Goal: Information Seeking & Learning: Check status

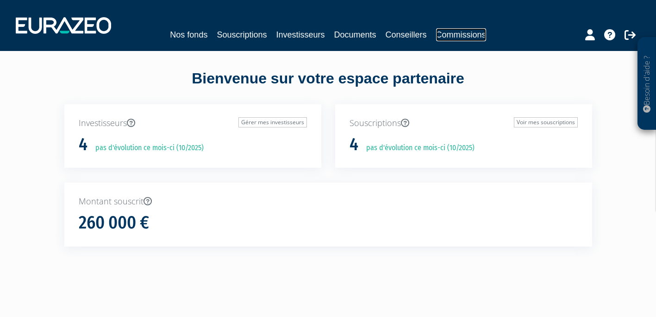
click at [451, 37] on link "Commissions" at bounding box center [461, 34] width 50 height 13
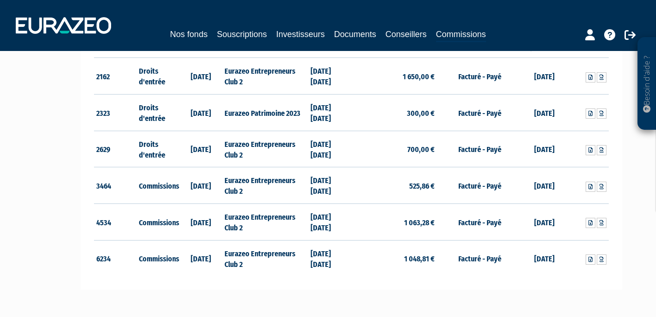
scroll to position [185, 0]
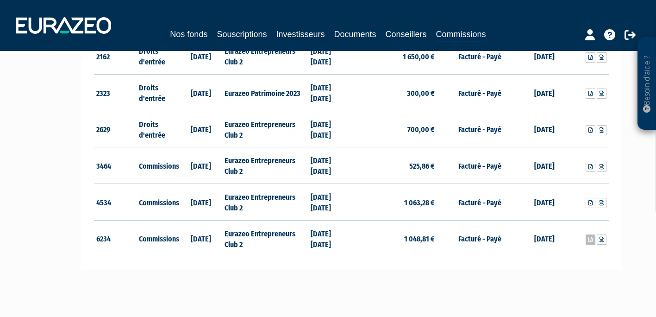
click at [591, 240] on icon at bounding box center [591, 240] width 4 height 6
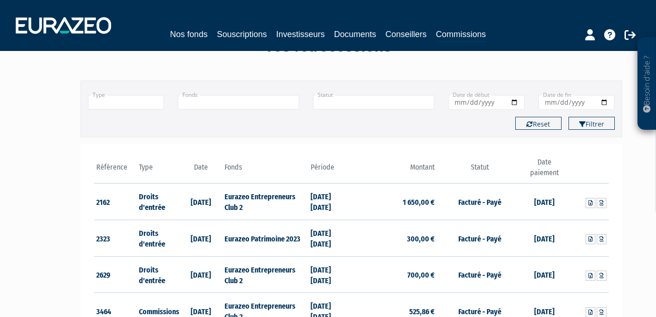
scroll to position [0, 0]
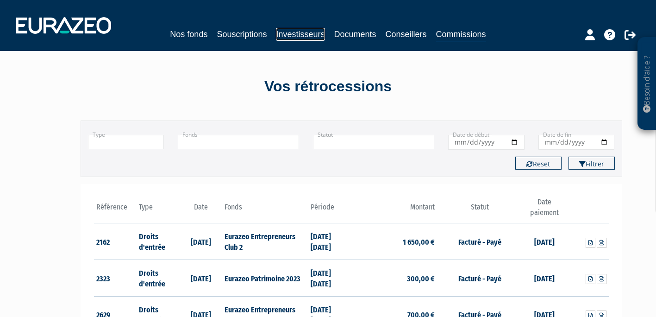
click at [300, 35] on link "Investisseurs" at bounding box center [300, 34] width 49 height 13
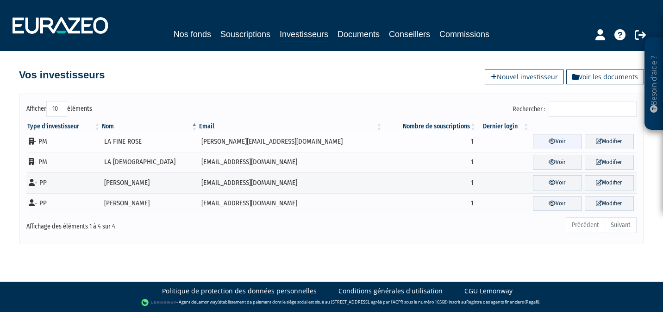
click at [549, 140] on icon at bounding box center [552, 141] width 7 height 6
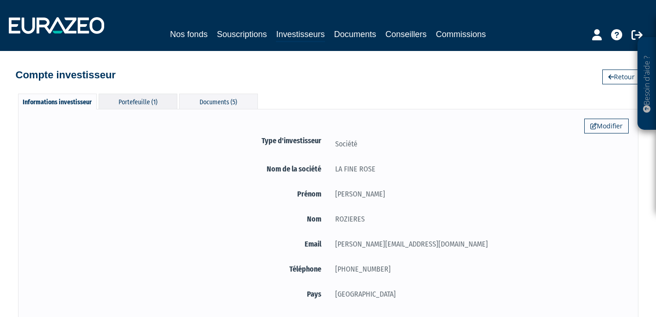
click at [139, 100] on div "Portefeuille (1)" at bounding box center [138, 101] width 79 height 15
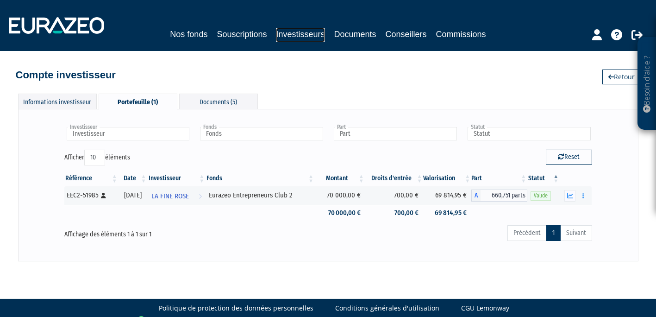
click at [294, 35] on link "Investisseurs" at bounding box center [300, 35] width 49 height 14
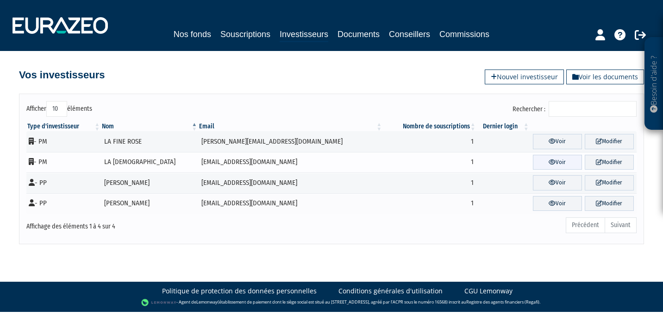
click at [549, 160] on icon at bounding box center [552, 162] width 7 height 6
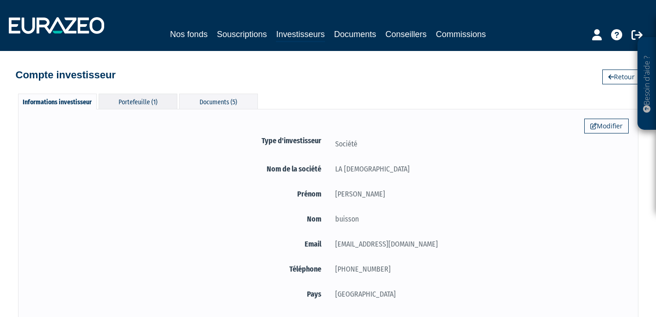
click at [149, 101] on div "Portefeuille (1)" at bounding box center [138, 101] width 79 height 15
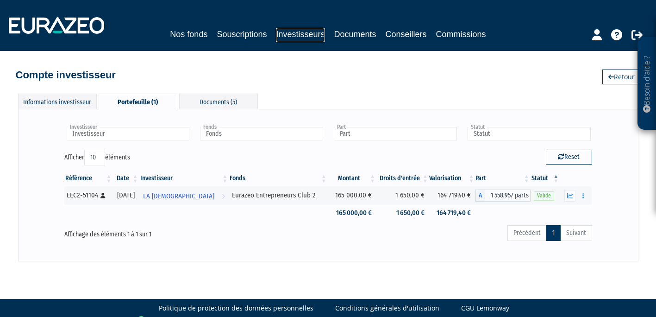
click at [292, 34] on link "Investisseurs" at bounding box center [300, 35] width 49 height 14
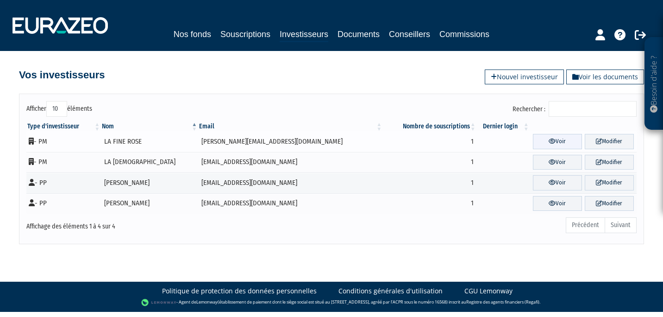
click at [547, 143] on link "Voir" at bounding box center [557, 141] width 49 height 15
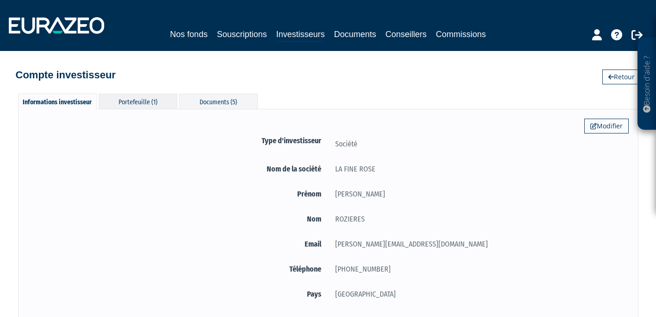
click at [148, 100] on div "Portefeuille (1)" at bounding box center [138, 101] width 79 height 15
